Goal: Transaction & Acquisition: Purchase product/service

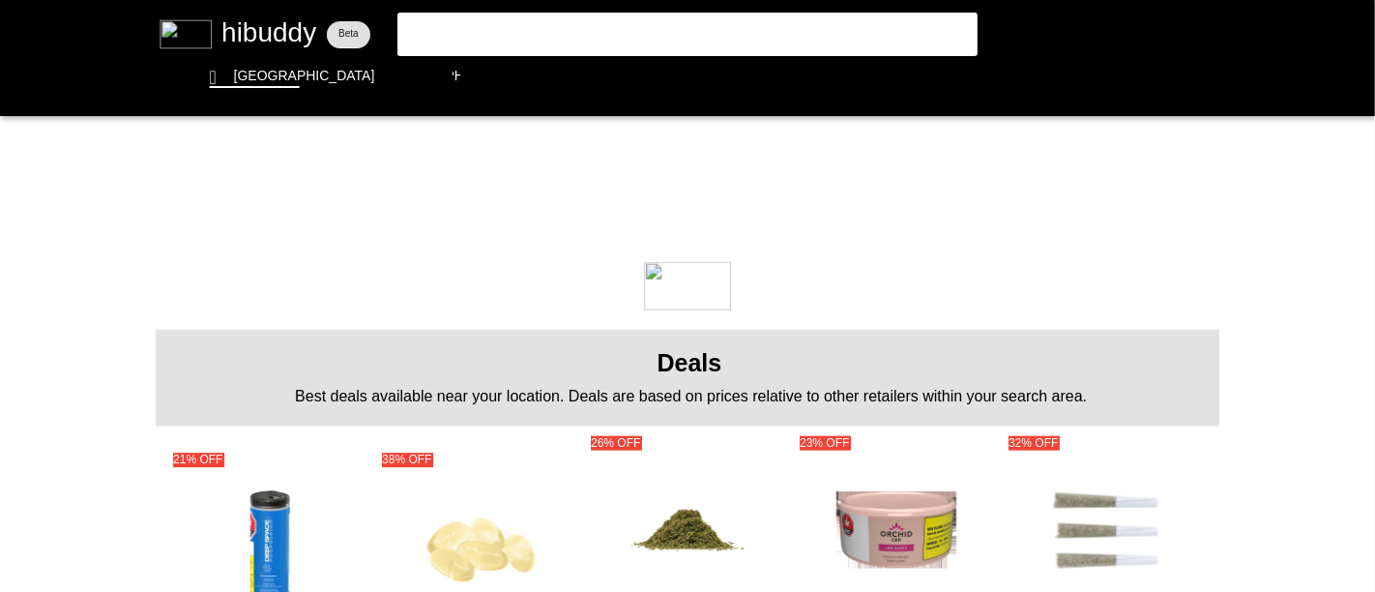
click at [490, 42] on flt-glass-pane at bounding box center [687, 296] width 1375 height 592
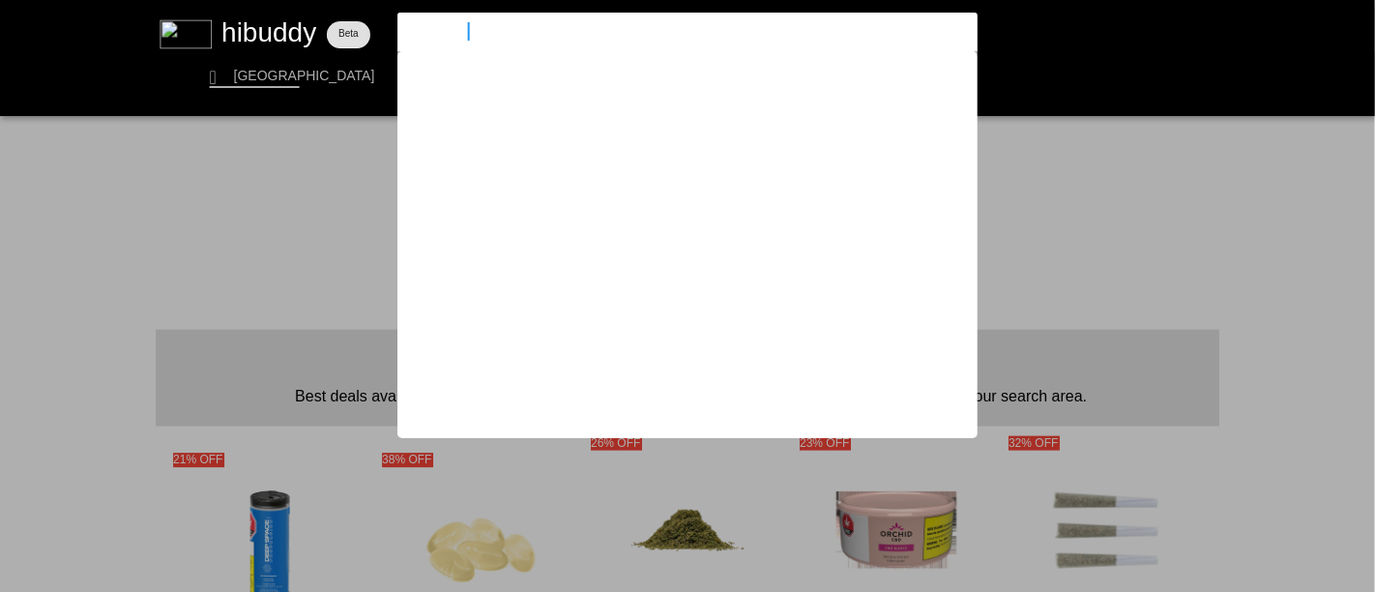
type input "trailblazer"
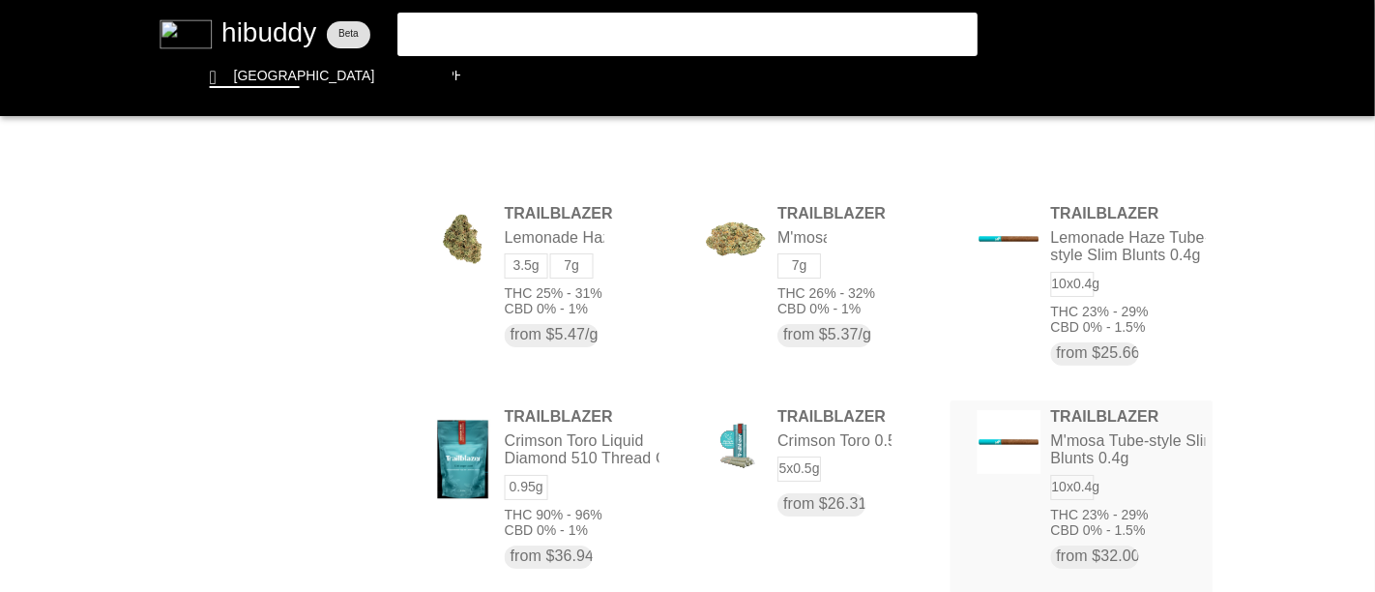
click at [1115, 459] on flt-glass-pane at bounding box center [687, 296] width 1375 height 592
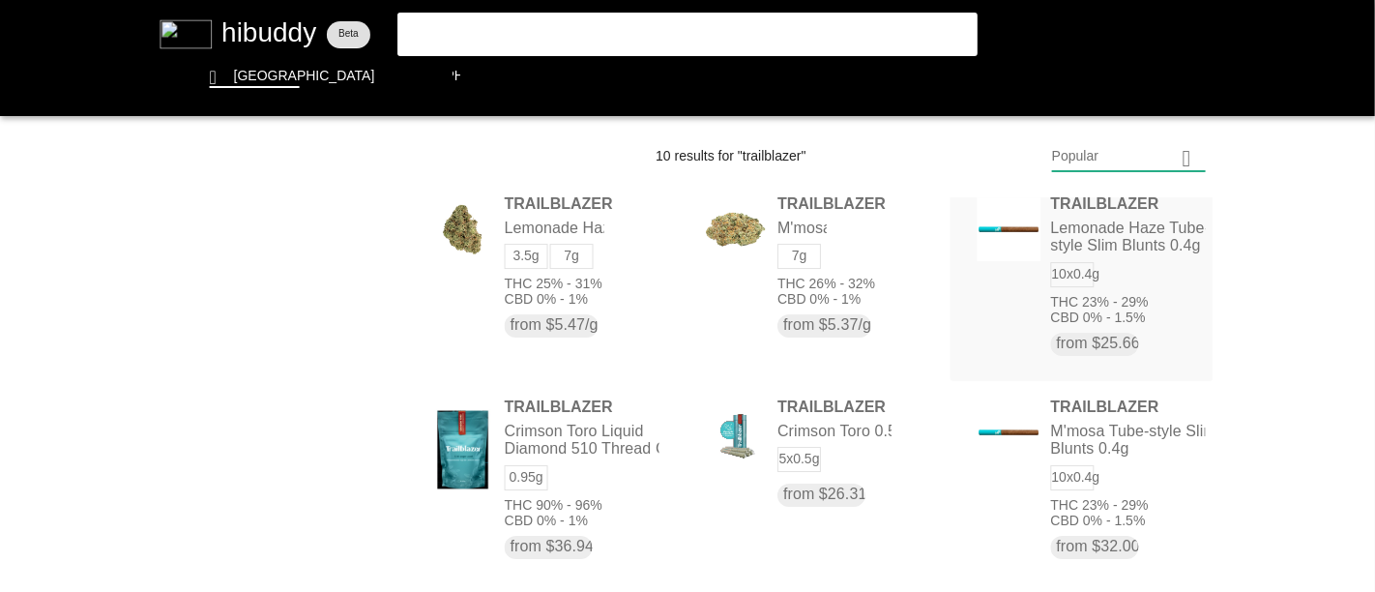
click at [1113, 233] on flt-glass-pane at bounding box center [687, 296] width 1375 height 592
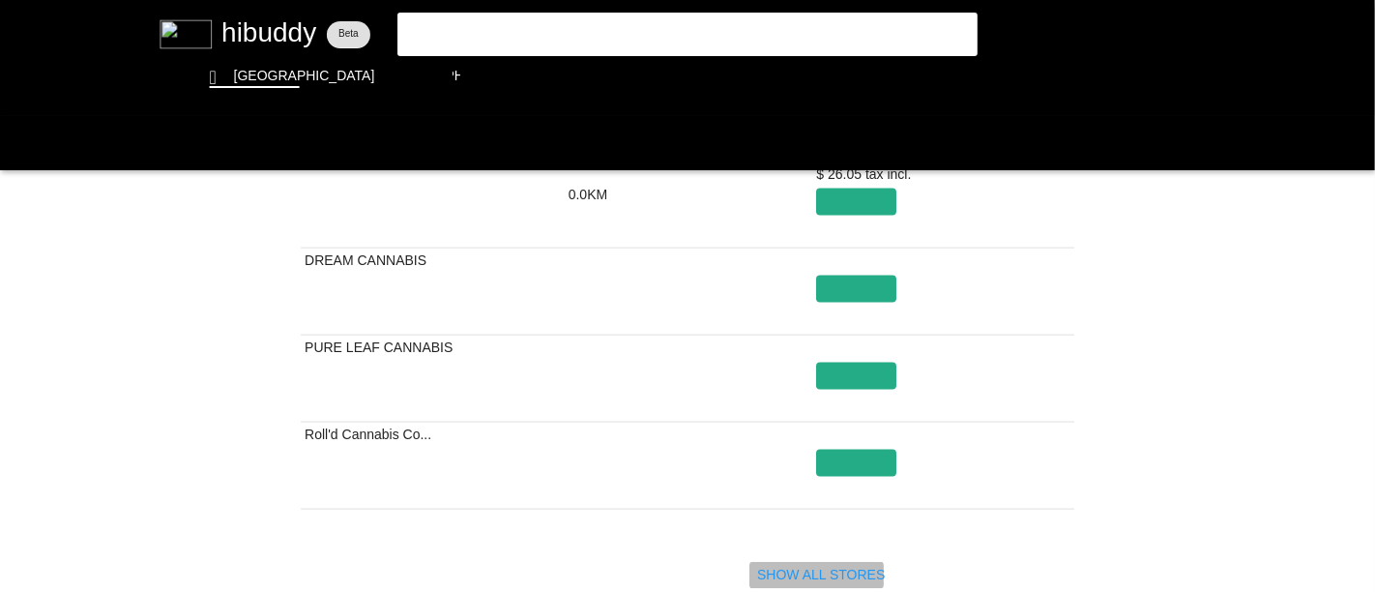
click at [857, 571] on flt-glass-pane at bounding box center [687, 296] width 1375 height 592
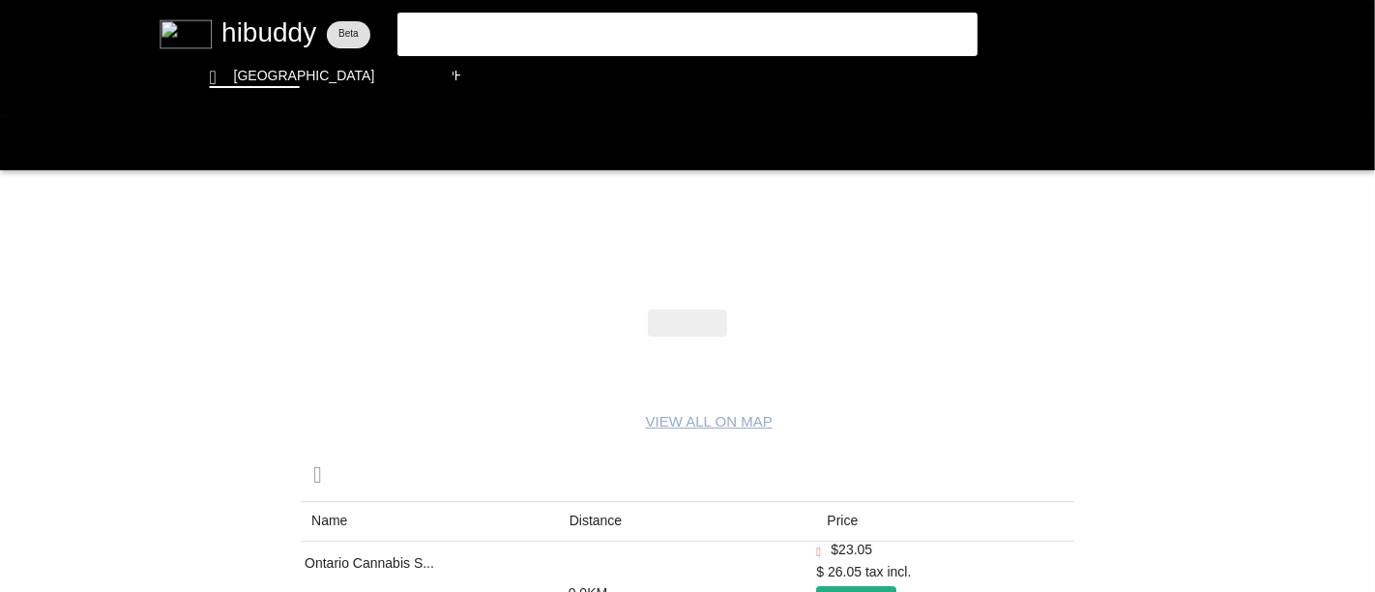
click at [596, 30] on flt-glass-pane at bounding box center [687, 296] width 1375 height 592
click at [596, 30] on input "trailblazer" at bounding box center [671, 31] width 532 height 18
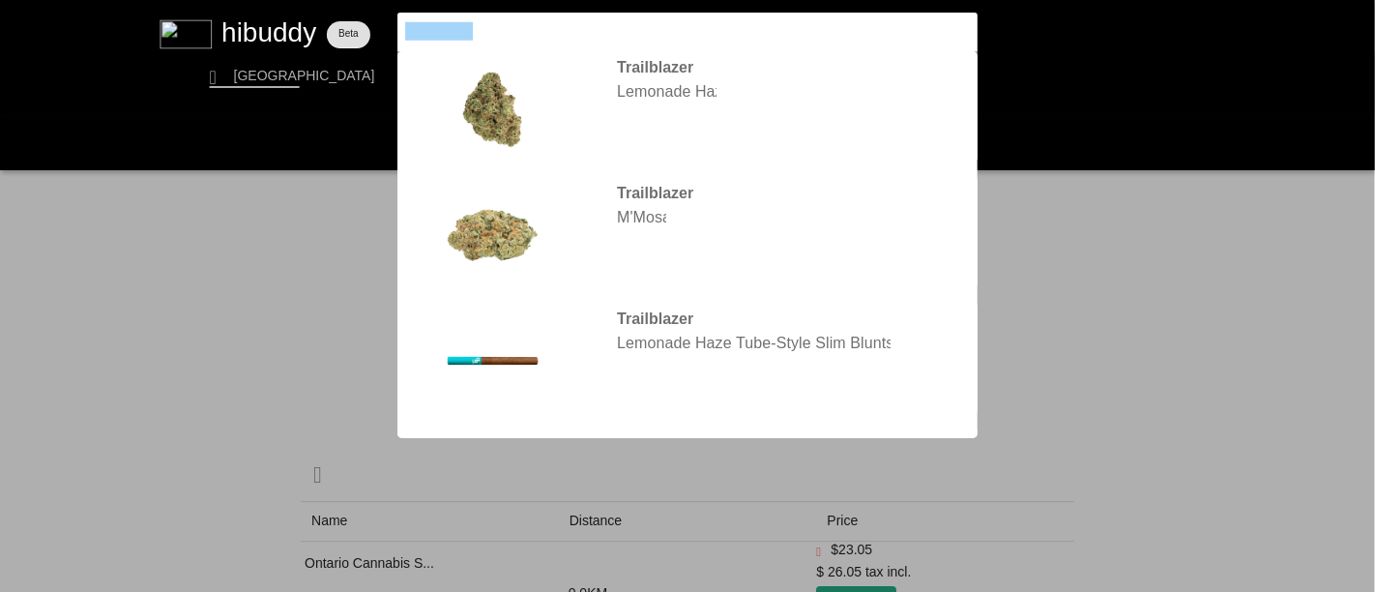
drag, startPoint x: 483, startPoint y: 34, endPoint x: 395, endPoint y: 37, distance: 88.1
click at [395, 37] on flt-glass-pane at bounding box center [687, 296] width 1375 height 592
type input "[GEOGRAPHIC_DATA]"
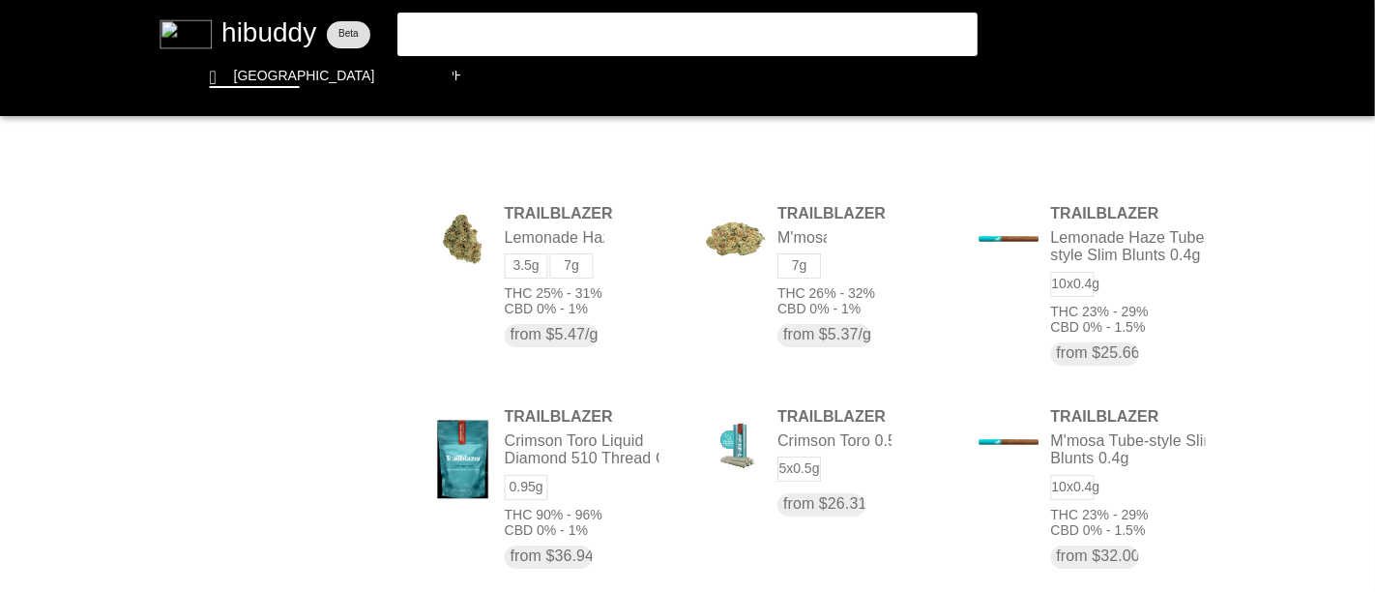
click at [529, 38] on flt-glass-pane at bounding box center [687, 296] width 1375 height 592
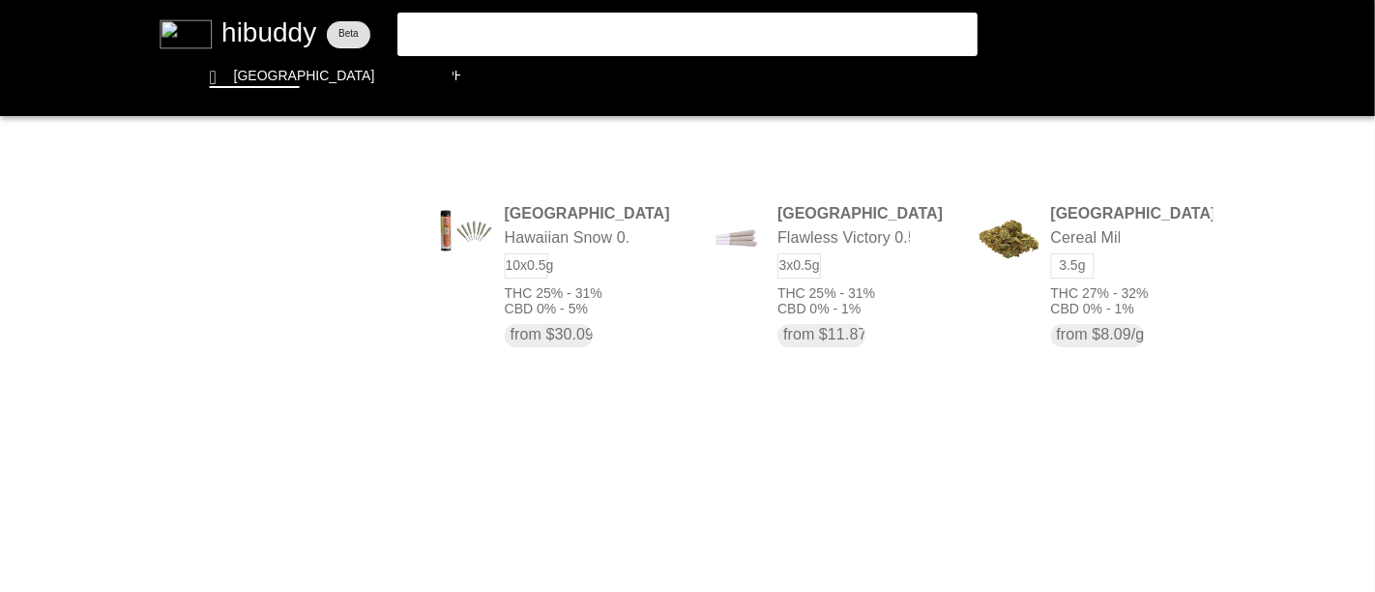
click at [531, 28] on flt-glass-pane at bounding box center [687, 296] width 1375 height 592
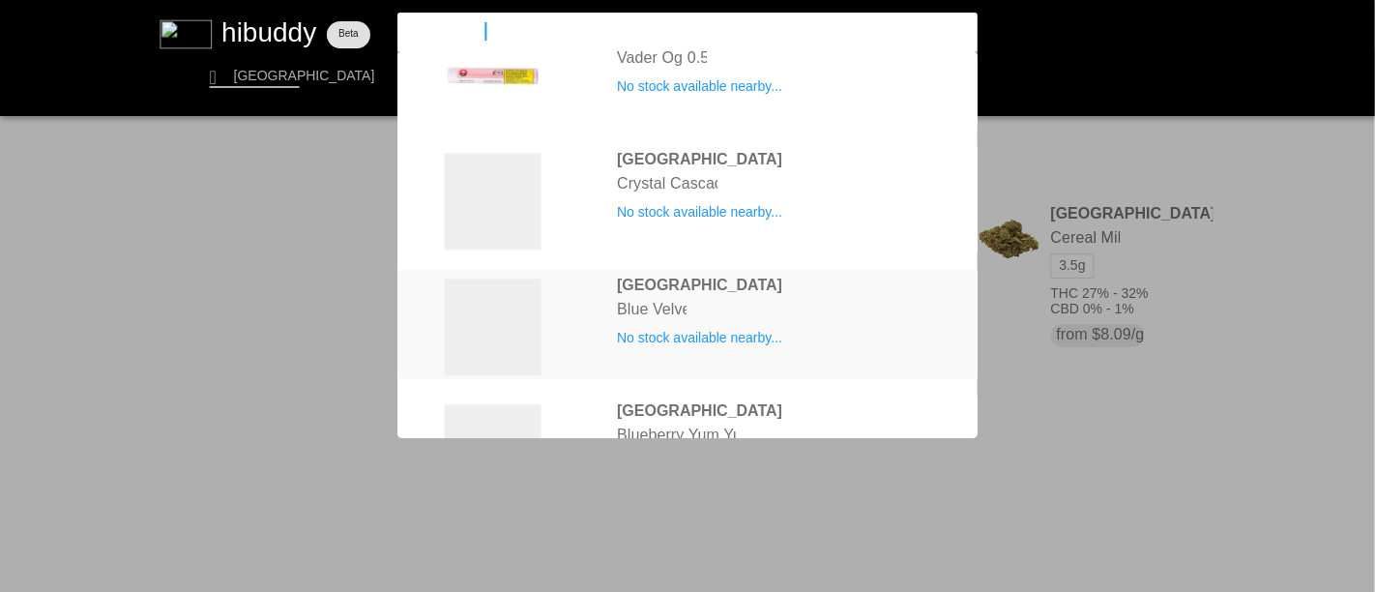
click at [489, 320] on flt-glass-pane at bounding box center [687, 296] width 1375 height 592
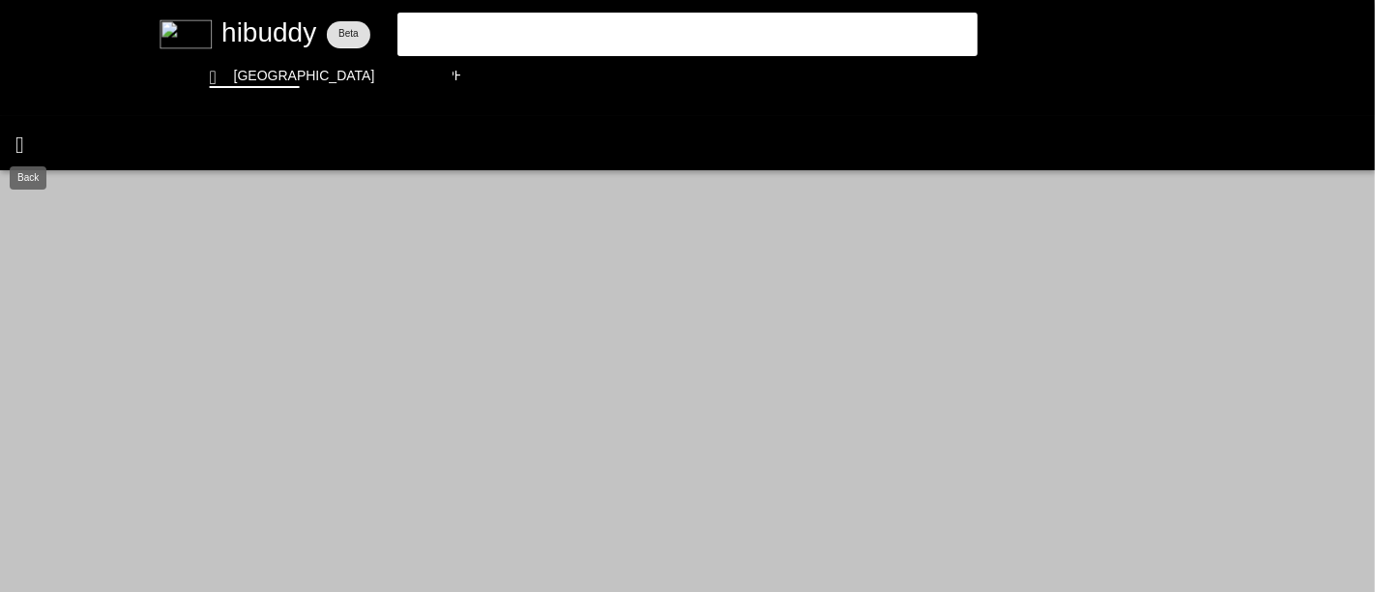
click at [30, 150] on flt-glass-pane at bounding box center [687, 296] width 1375 height 592
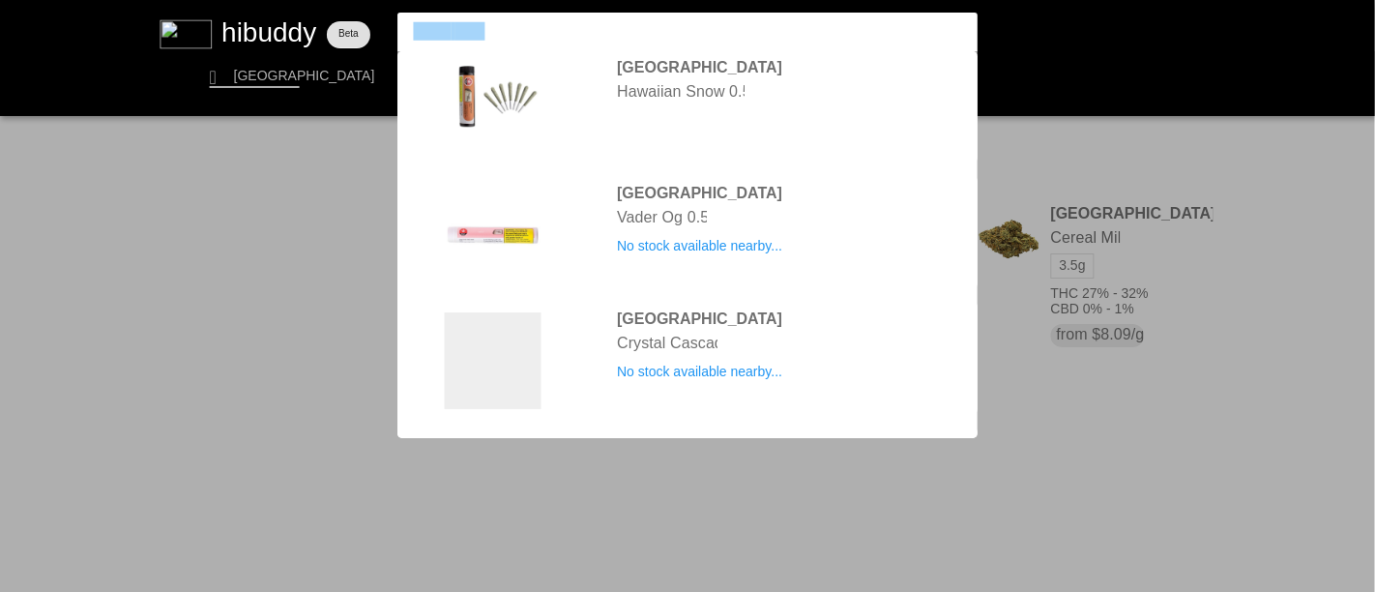
drag, startPoint x: 492, startPoint y: 36, endPoint x: 455, endPoint y: 36, distance: 37.7
click at [410, 34] on flt-glass-pane at bounding box center [687, 296] width 1375 height 592
type input "c"
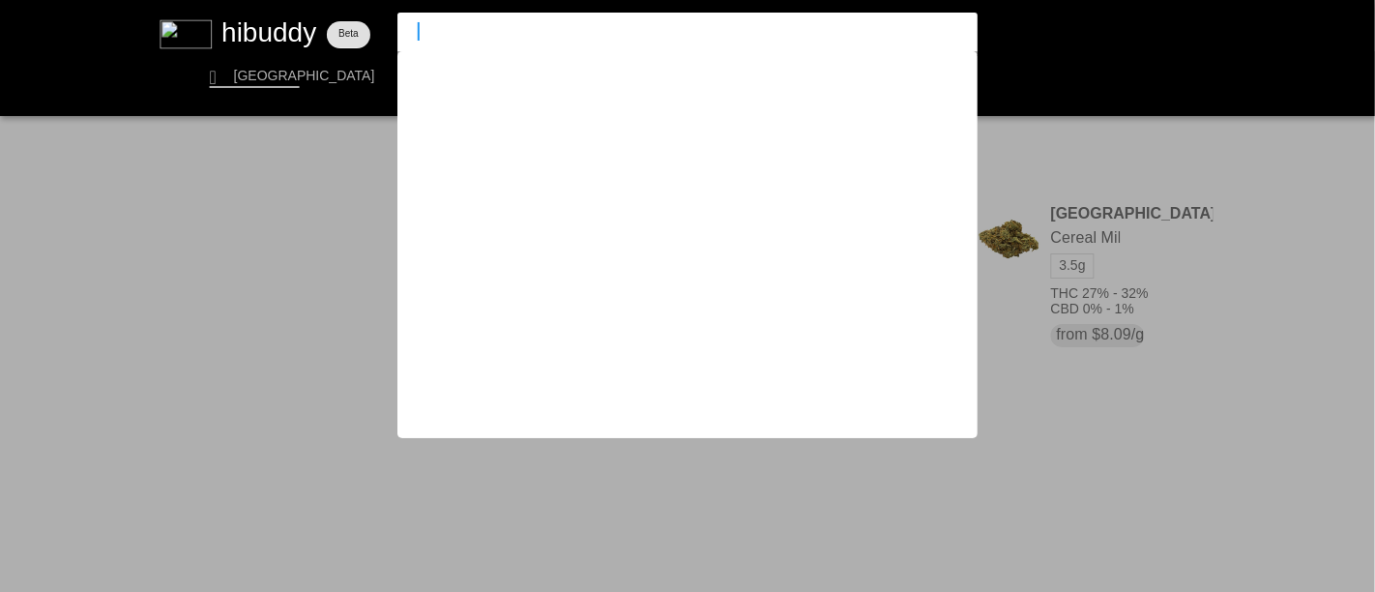
type input "[PERSON_NAME]"
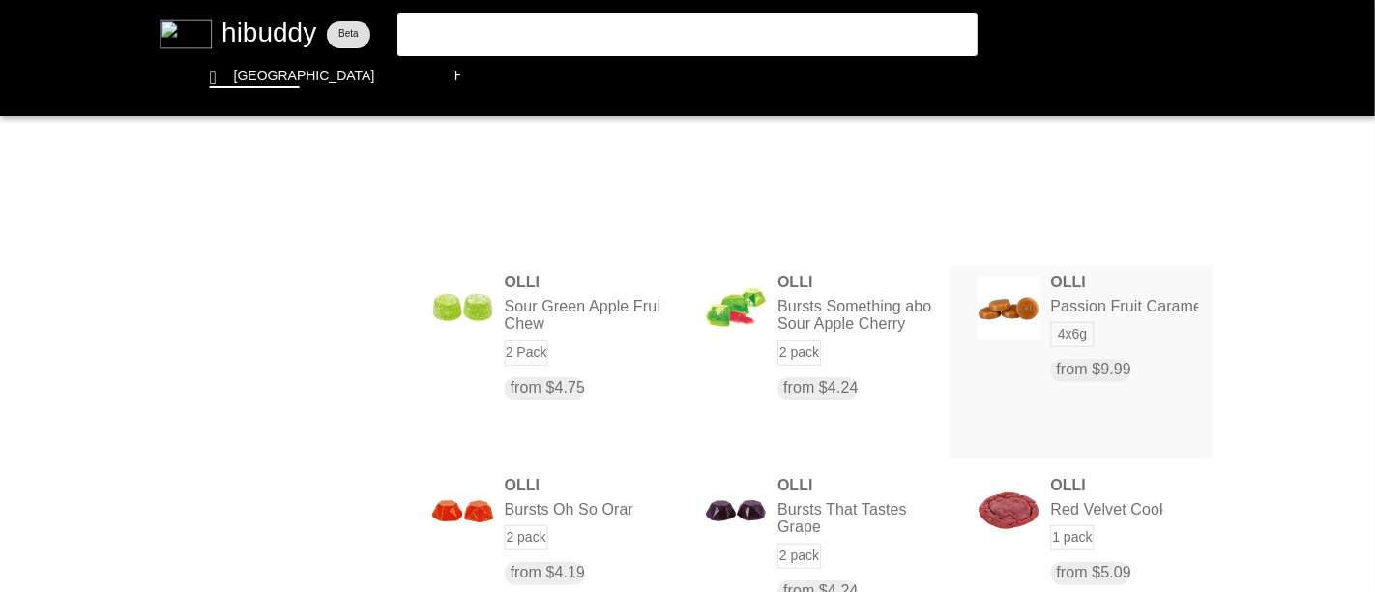
click at [1116, 304] on flt-glass-pane at bounding box center [687, 296] width 1375 height 592
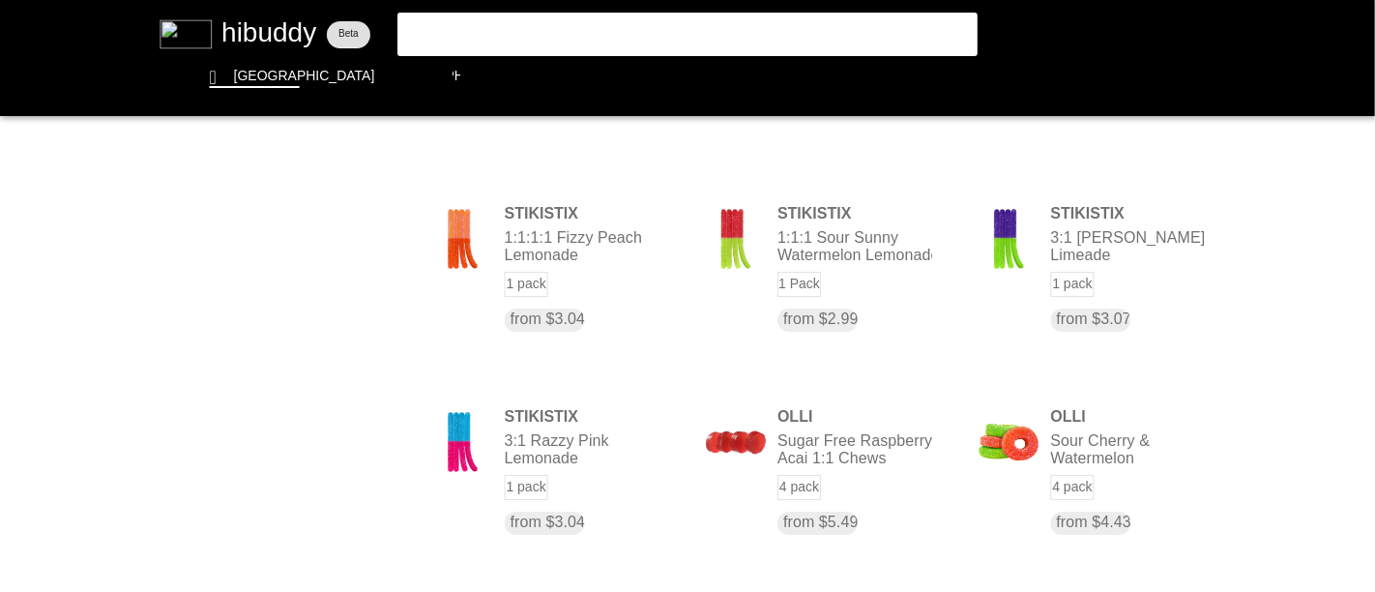
click at [533, 34] on flt-glass-pane at bounding box center [687, 296] width 1375 height 592
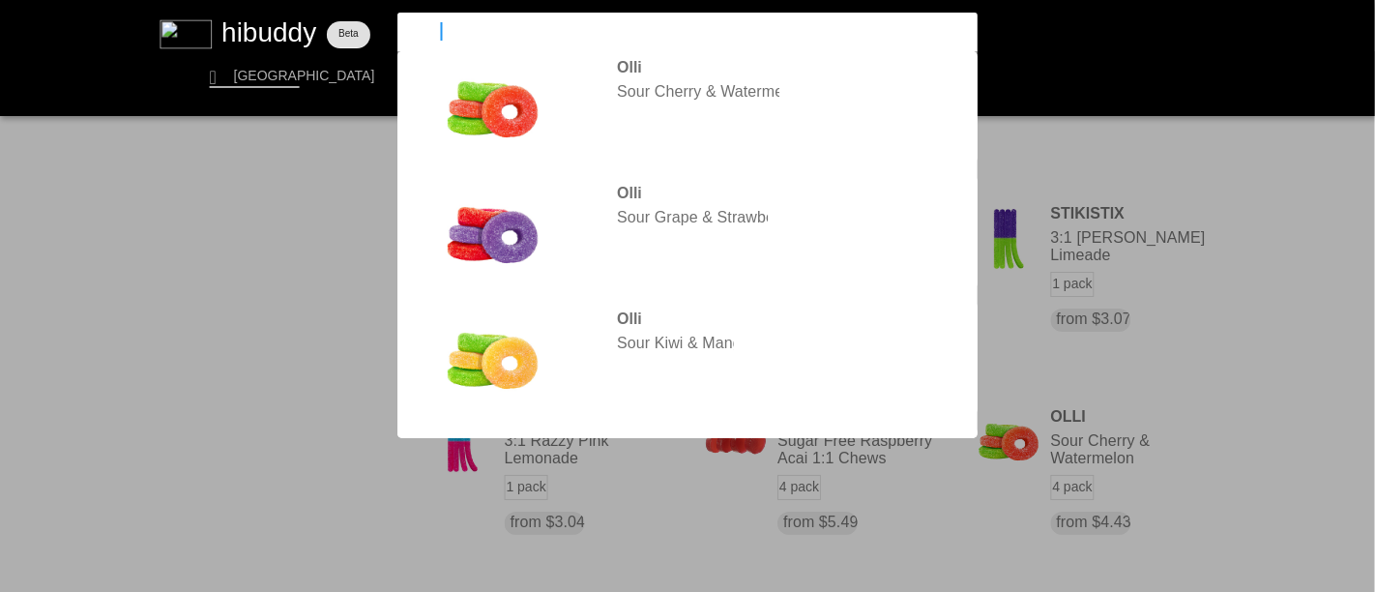
type input "[PERSON_NAME] o's"
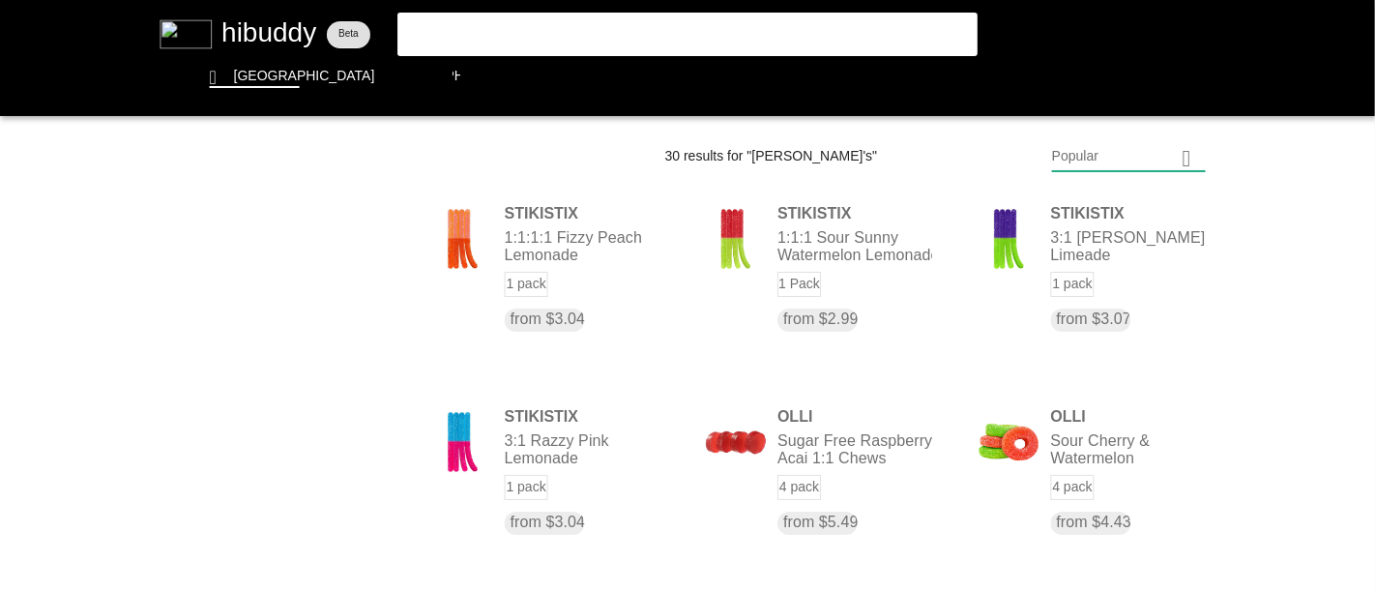
click at [546, 34] on flt-glass-pane at bounding box center [687, 296] width 1375 height 592
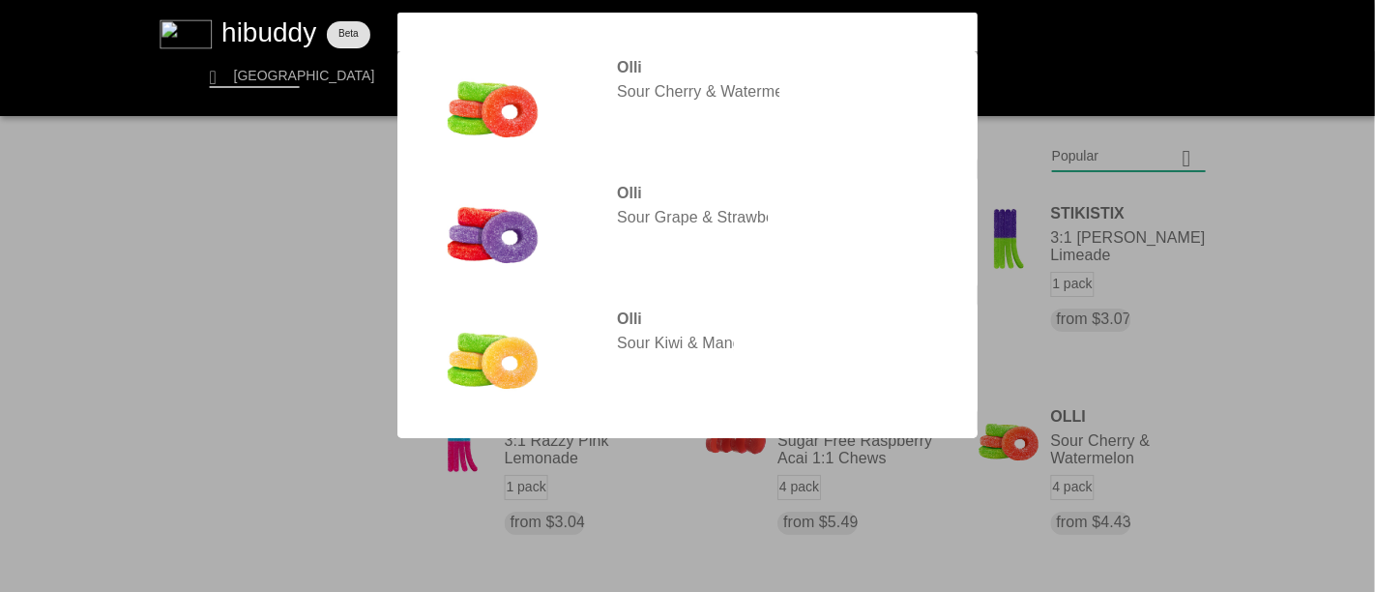
click at [527, 28] on input "[PERSON_NAME] o's" at bounding box center [671, 31] width 532 height 18
type input "o"
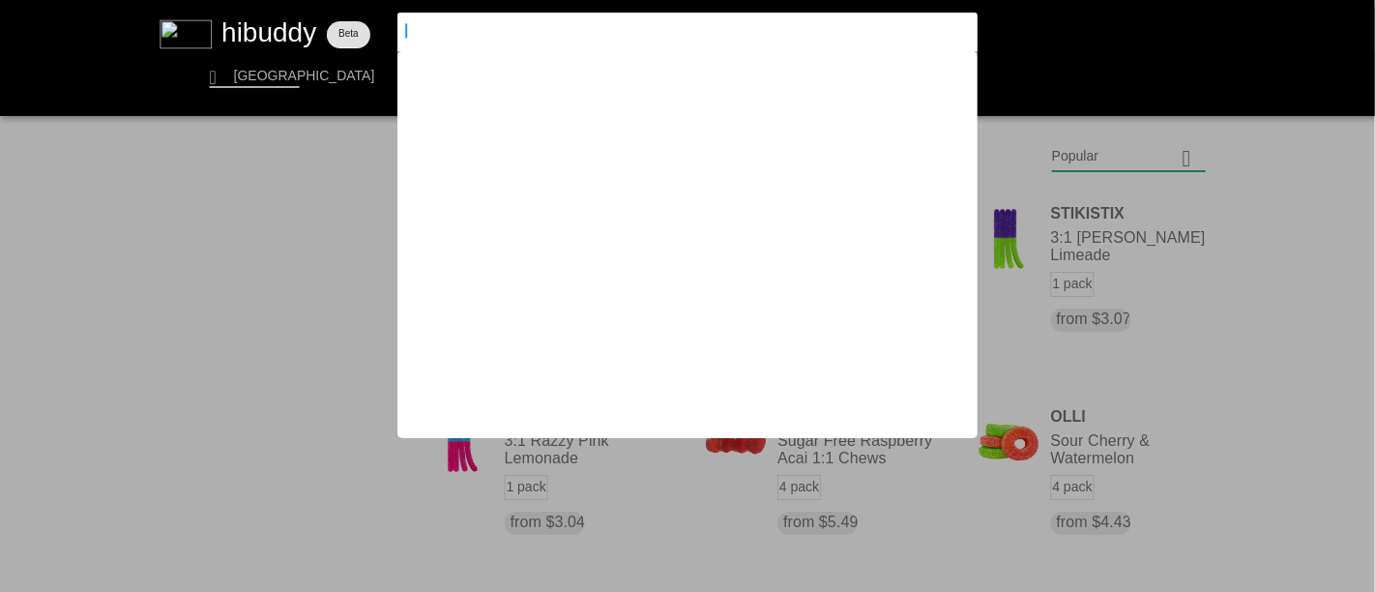
click at [1352, 367] on flt-glass-pane at bounding box center [687, 296] width 1375 height 592
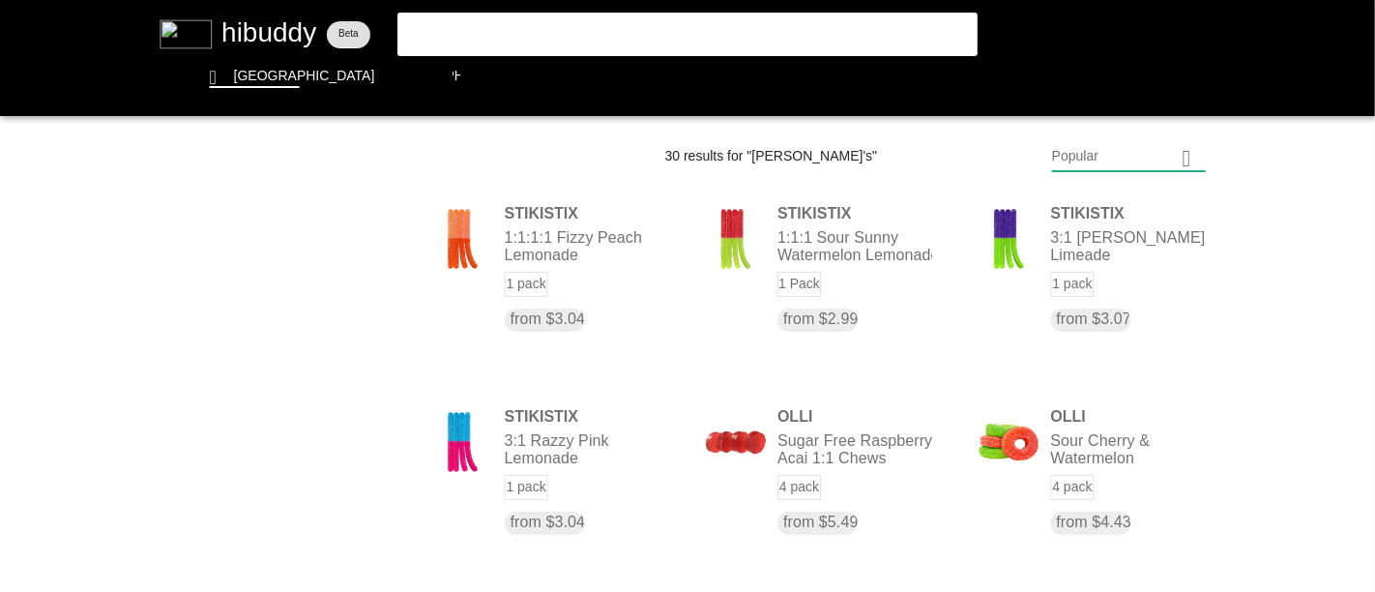
click at [754, 45] on flt-glass-pane at bounding box center [687, 296] width 1375 height 592
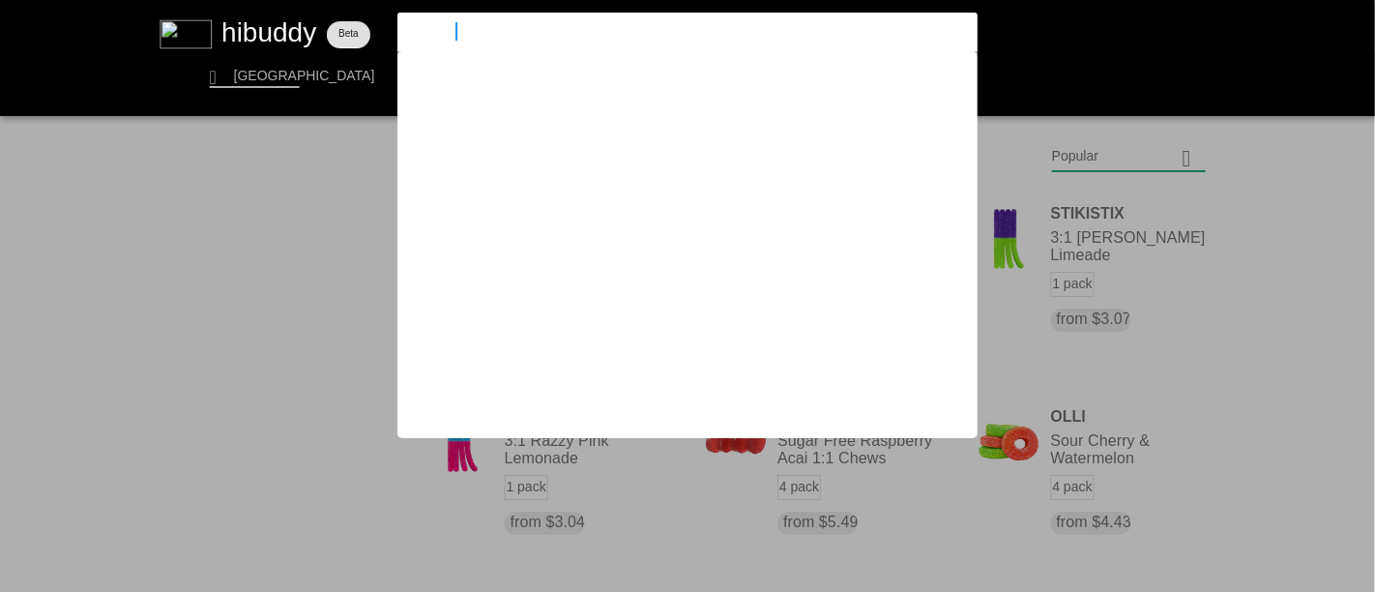
type input "el blunto"
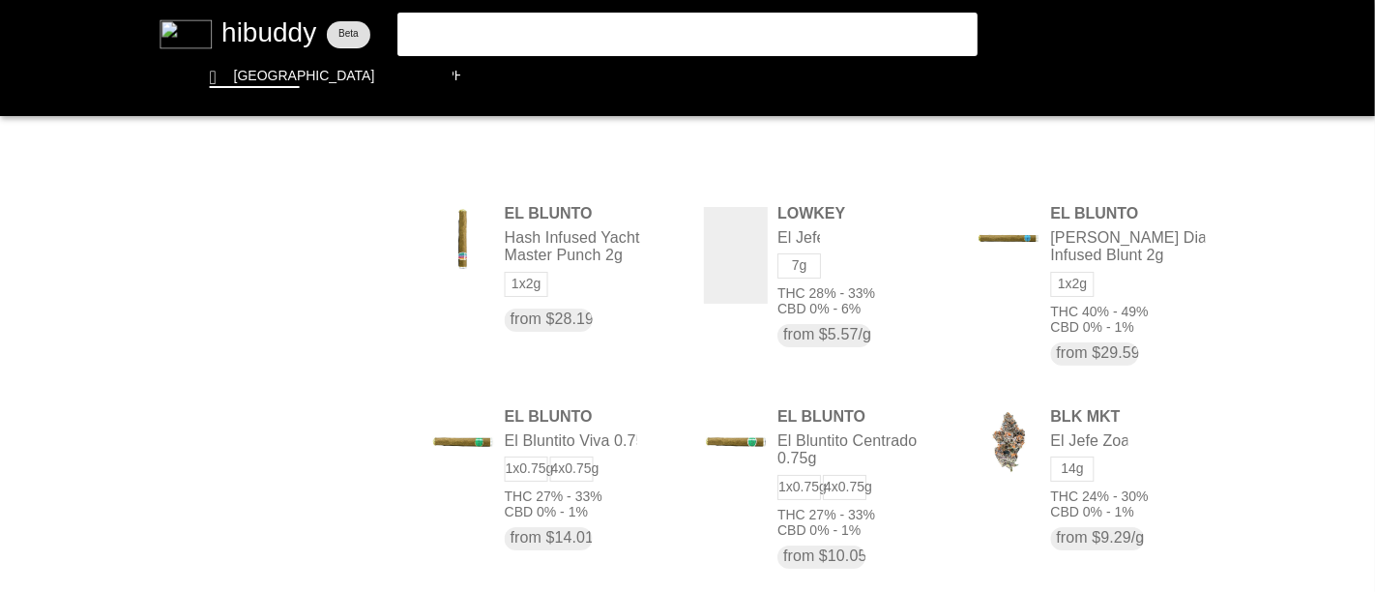
click at [536, 28] on flt-glass-pane at bounding box center [687, 296] width 1375 height 592
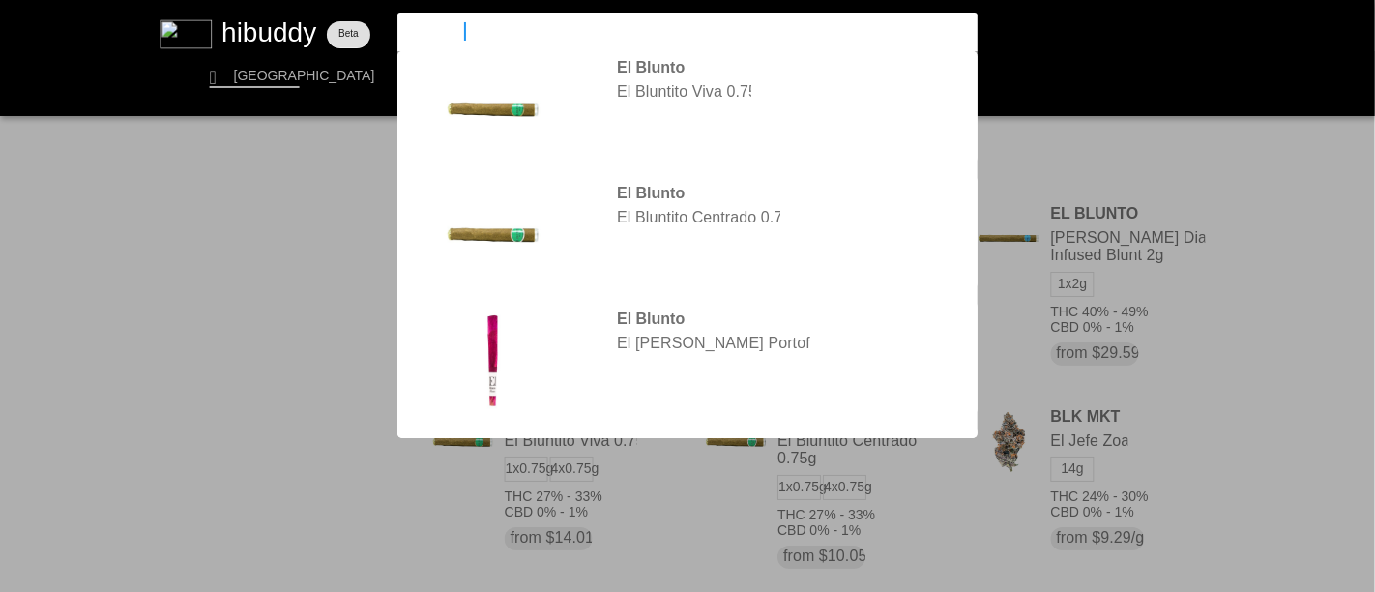
click at [536, 28] on input "el blunto" at bounding box center [671, 31] width 532 height 18
type input "e"
